Goal: Task Accomplishment & Management: Use online tool/utility

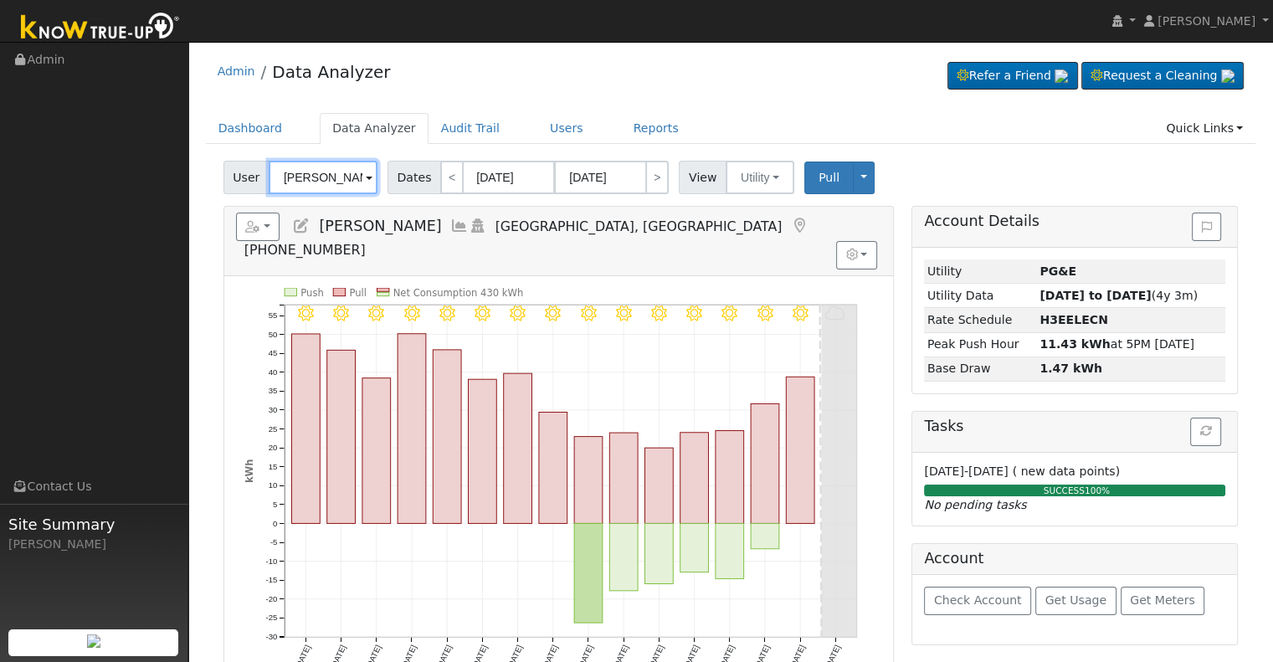
click at [320, 177] on input "[PERSON_NAME]" at bounding box center [323, 177] width 109 height 33
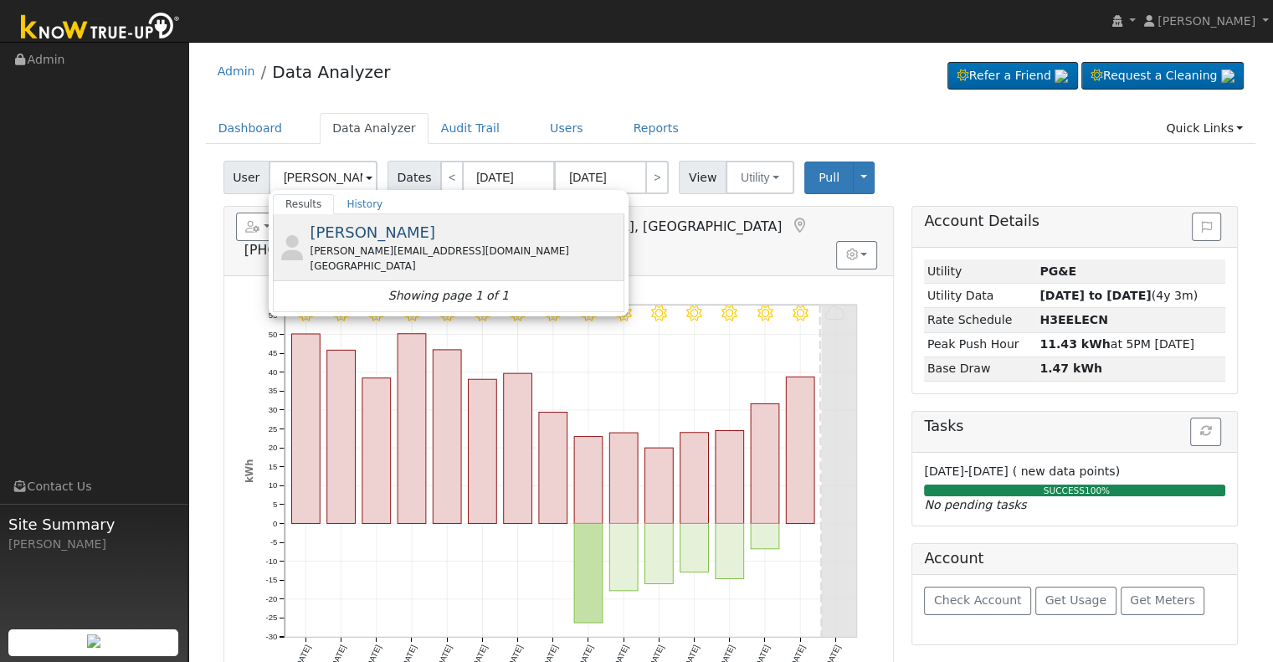
click at [336, 237] on span "[PERSON_NAME]" at bounding box center [373, 233] width 126 height 18
type input "[PERSON_NAME]"
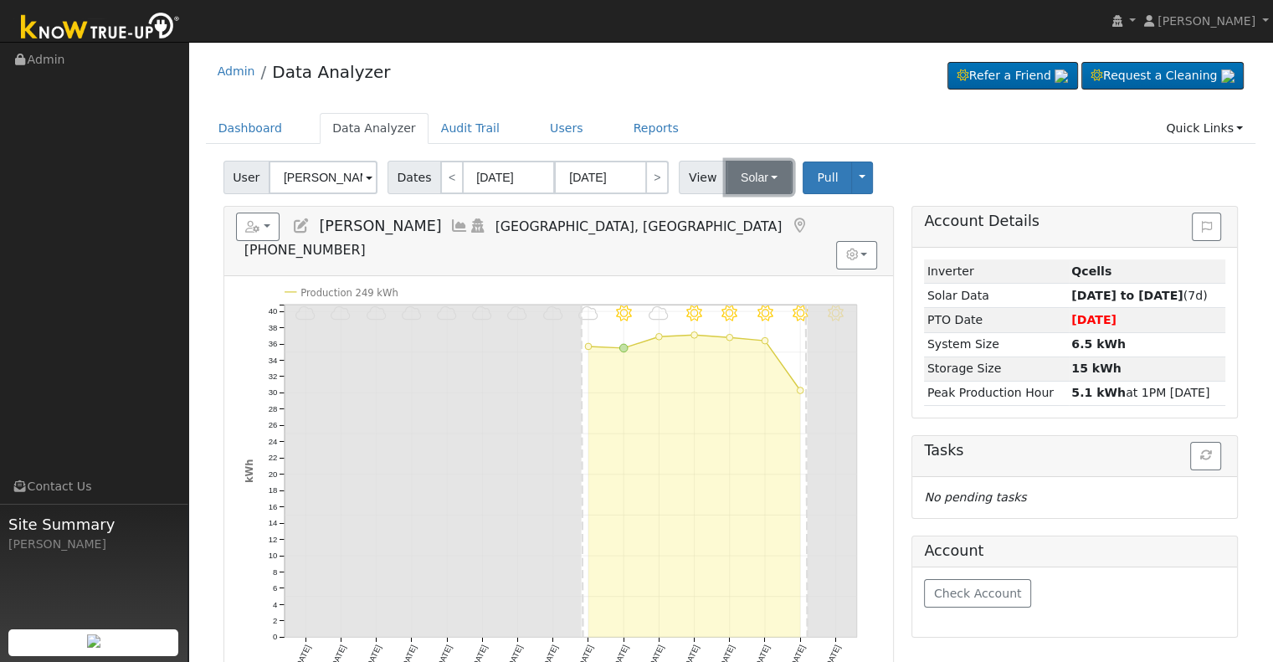
click at [734, 179] on button "Solar" at bounding box center [759, 177] width 67 height 33
click at [743, 211] on link "Utility" at bounding box center [780, 214] width 116 height 23
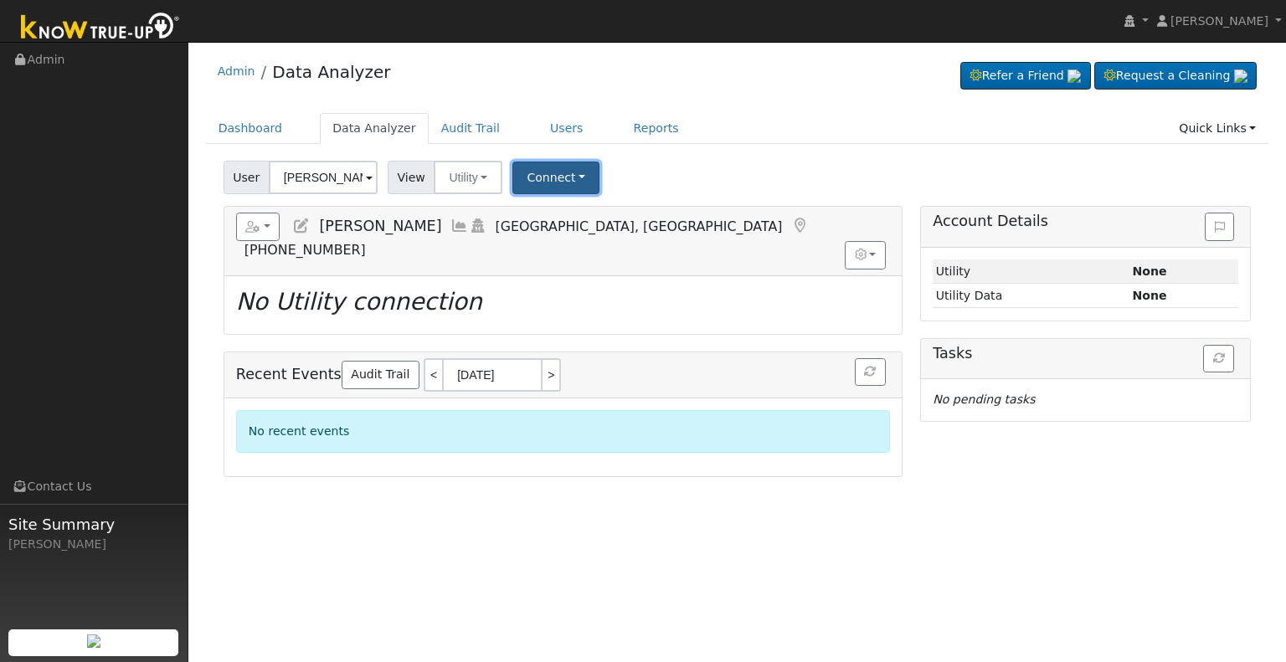
click at [553, 177] on button "Connect" at bounding box center [555, 178] width 87 height 33
click at [567, 217] on link "Select a Provider" at bounding box center [578, 214] width 131 height 23
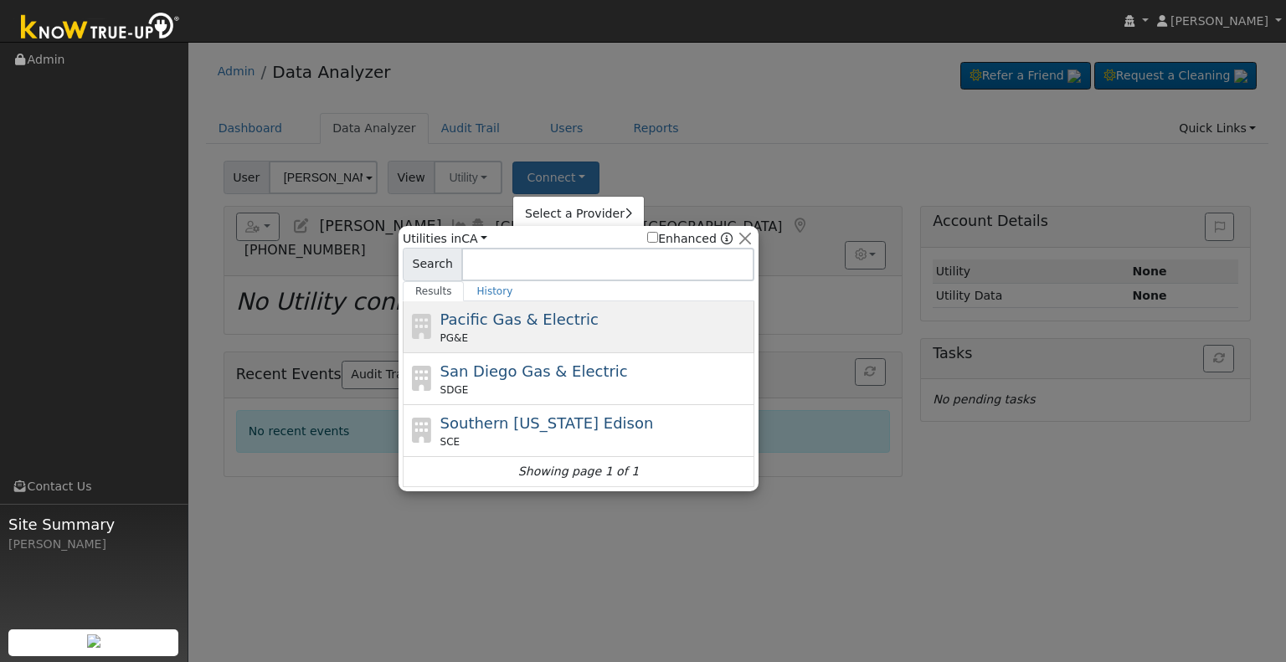
click at [524, 327] on div "Pacific Gas & Electric PG&E" at bounding box center [595, 327] width 311 height 38
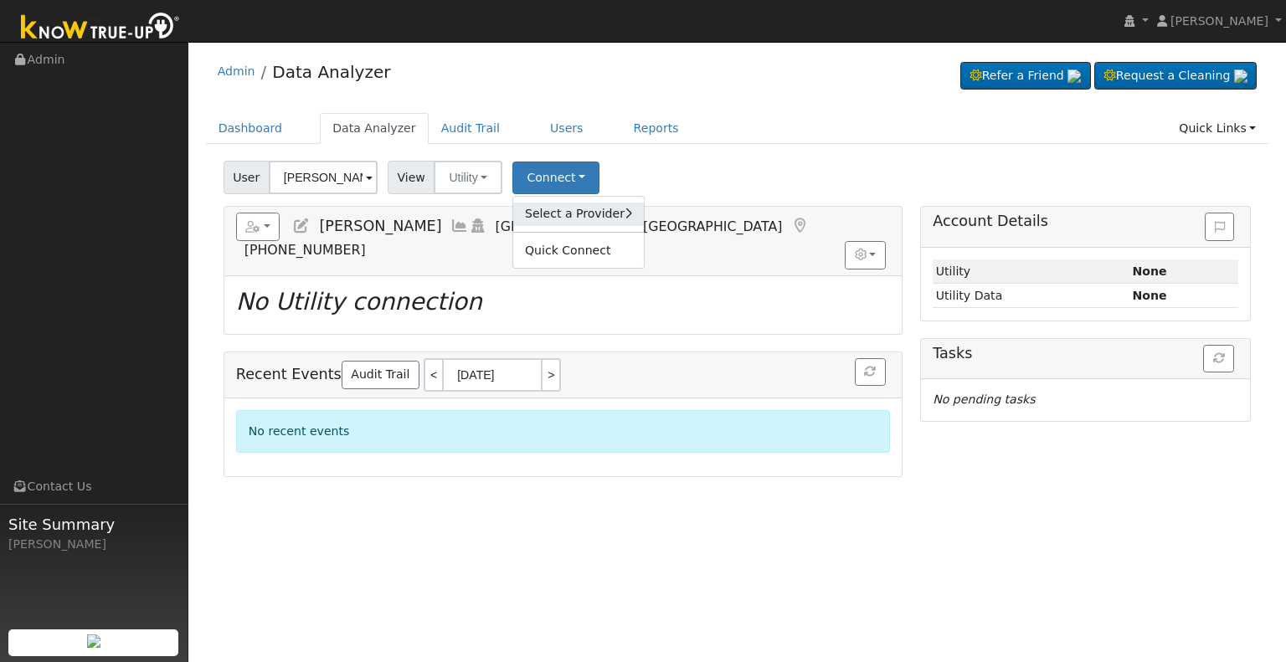
click at [577, 206] on link "Select a Provider" at bounding box center [578, 214] width 131 height 23
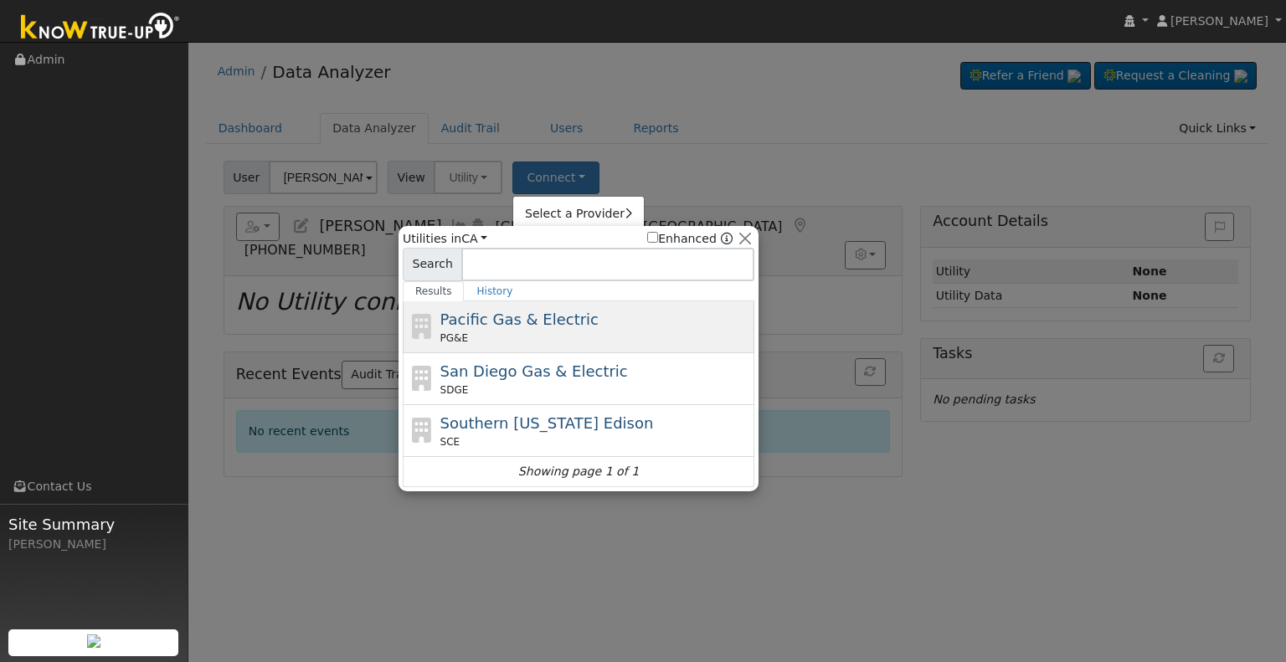
click at [566, 332] on div "PG&E" at bounding box center [595, 338] width 311 height 15
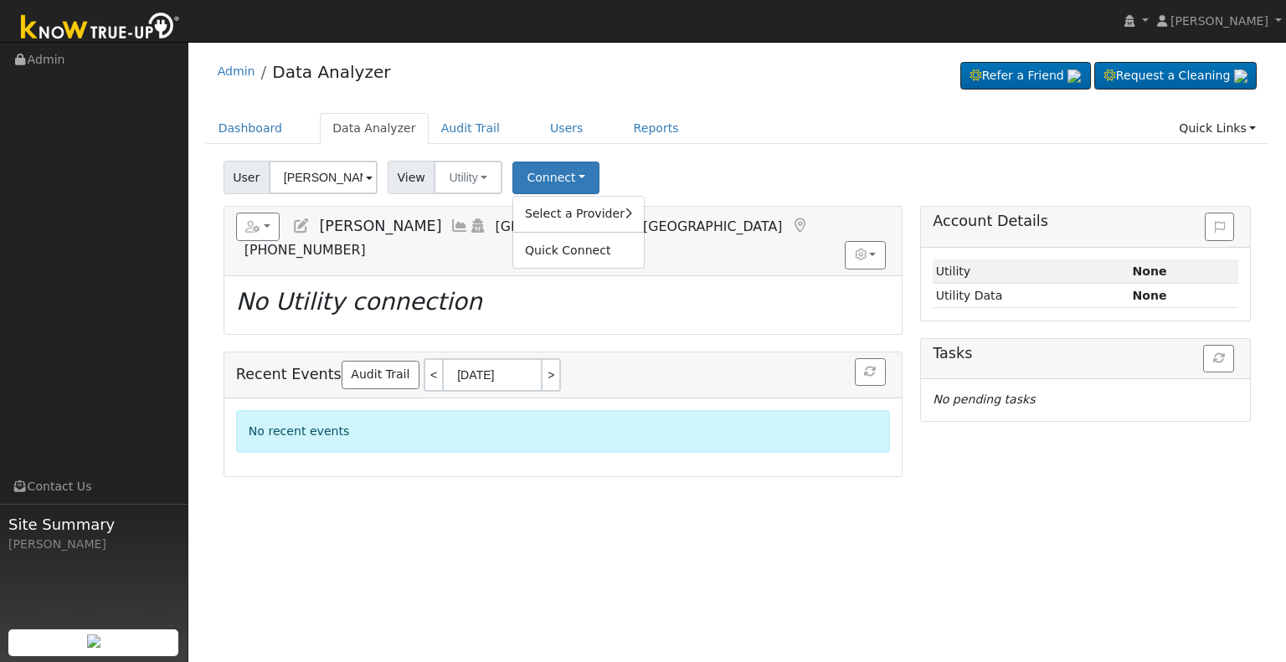
click at [756, 167] on div "User [PERSON_NAME] Account Default Account Default Account [GEOGRAPHIC_DATA] Pr…" at bounding box center [737, 174] width 1034 height 39
